Goal: Transaction & Acquisition: Purchase product/service

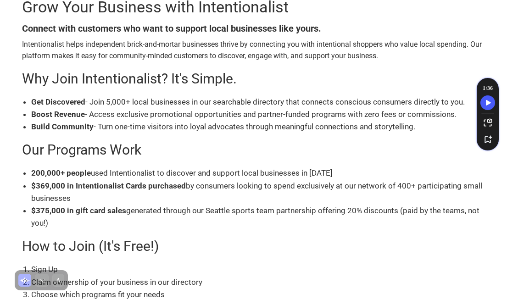
scroll to position [400, 0]
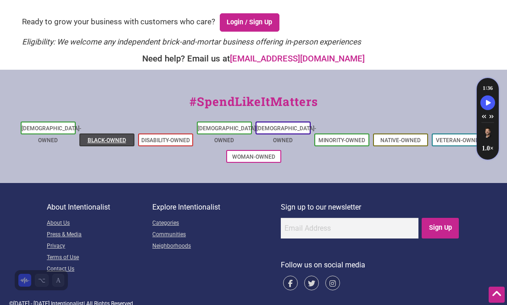
click at [107, 137] on link "Black-Owned" at bounding box center [107, 140] width 39 height 6
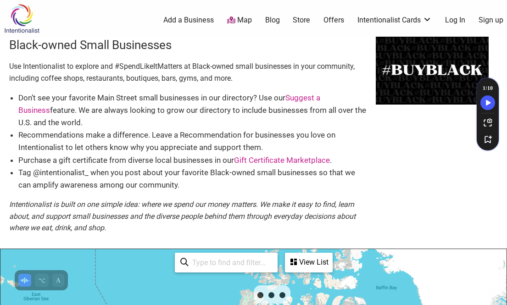
scroll to position [95, 0]
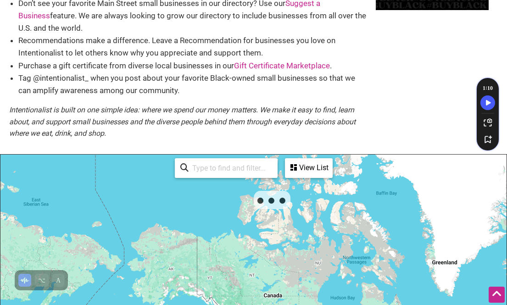
click at [207, 167] on input "search" at bounding box center [231, 168] width 84 height 18
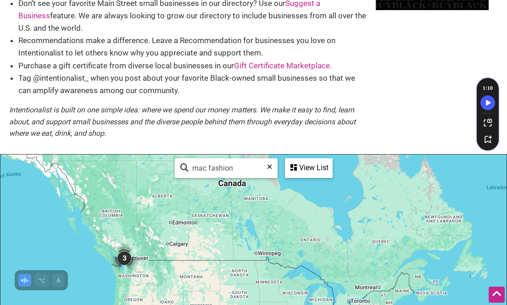
type input "mac fashion"
click at [127, 271] on img "Mac Fashion House" at bounding box center [125, 266] width 14 height 14
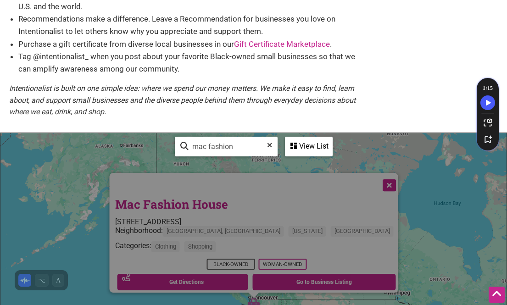
scroll to position [117, 0]
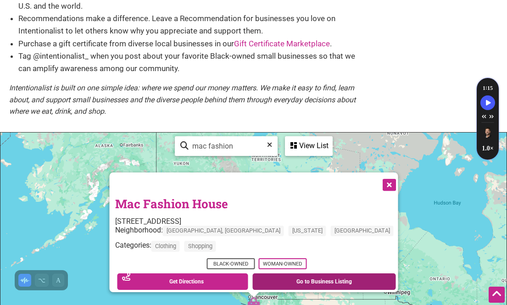
click at [273, 278] on link "Go to Business Listing" at bounding box center [325, 282] width 144 height 17
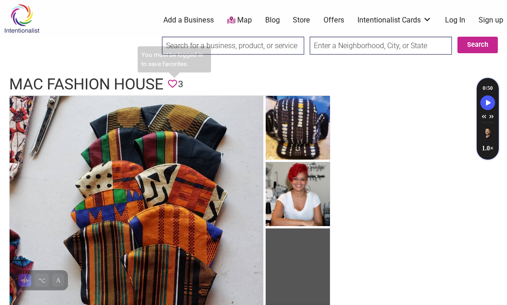
click at [177, 87] on icon at bounding box center [172, 83] width 9 height 9
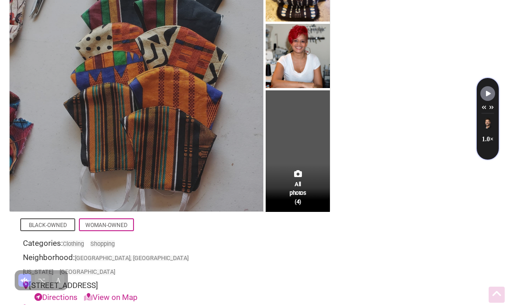
scroll to position [151, 0]
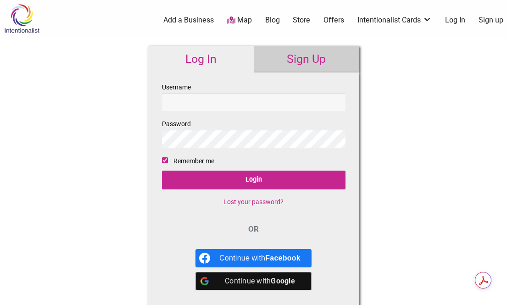
scroll to position [36, 0]
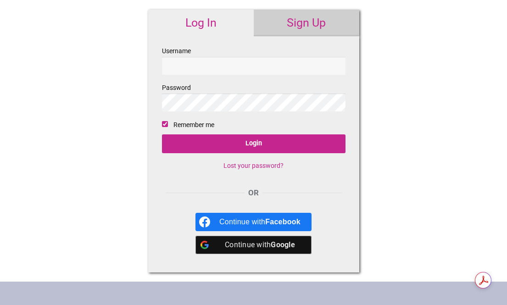
click at [231, 252] on div "Continue with Google" at bounding box center [260, 245] width 81 height 18
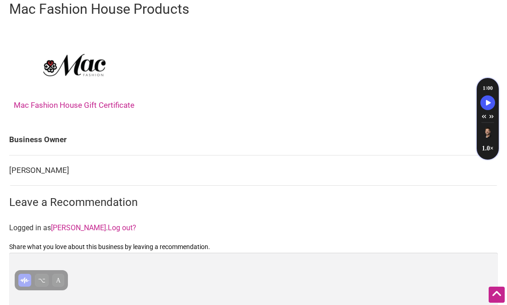
scroll to position [690, 0]
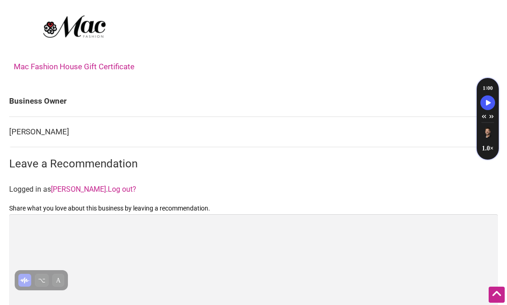
click at [130, 56] on link "Mac Fashion House Gift Certificate" at bounding box center [74, 31] width 121 height 79
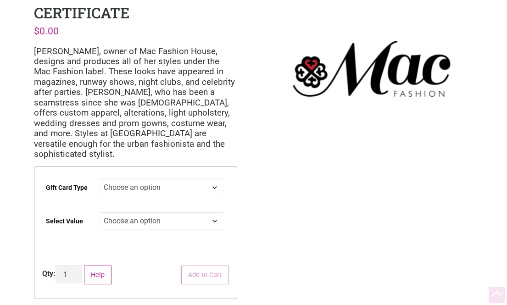
scroll to position [69, 0]
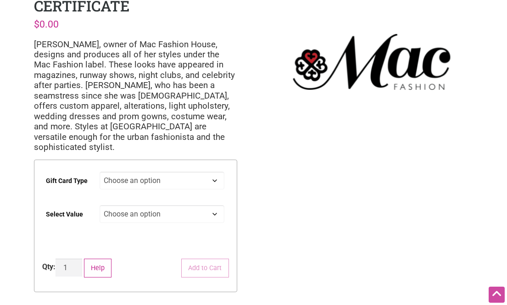
click at [175, 178] on select "Choose an option Digital Physical" at bounding box center [162, 181] width 125 height 18
click at [195, 205] on select "Choose an option $25 $50 $100" at bounding box center [162, 214] width 125 height 18
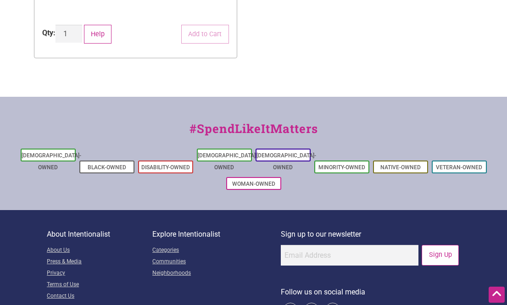
scroll to position [303, 0]
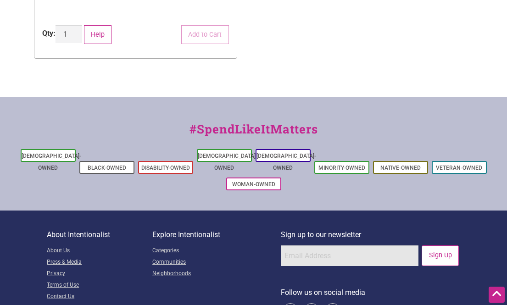
click at [338, 246] on input "email" at bounding box center [350, 256] width 138 height 21
type input "[PERSON_NAME][EMAIL_ADDRESS][DOMAIN_NAME]"
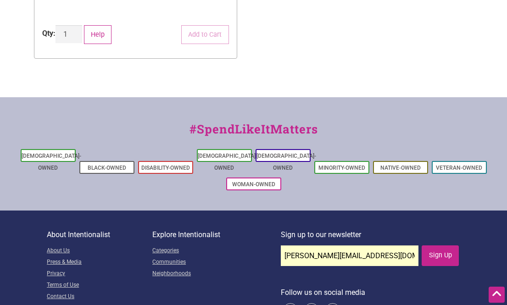
click at [436, 246] on input "Sign Up" at bounding box center [440, 256] width 37 height 21
